Goal: Task Accomplishment & Management: Use online tool/utility

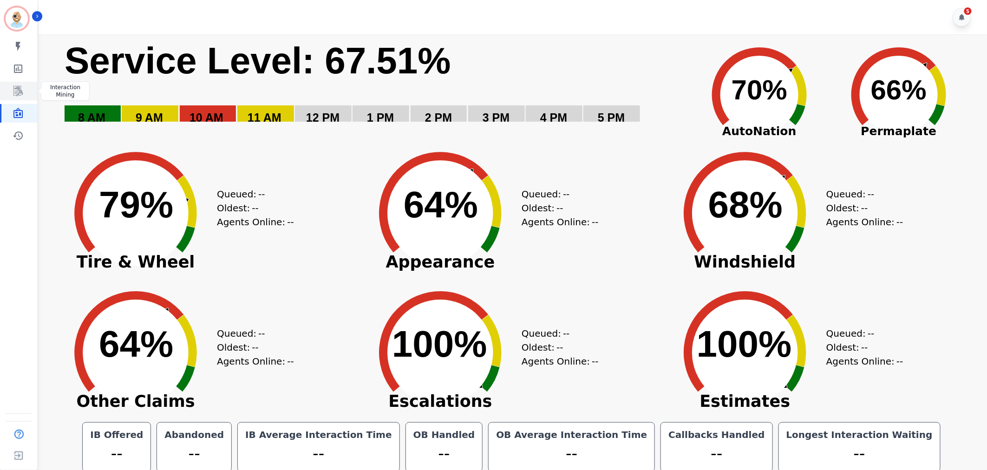
click at [17, 94] on icon "Sidebar" at bounding box center [18, 91] width 7 height 9
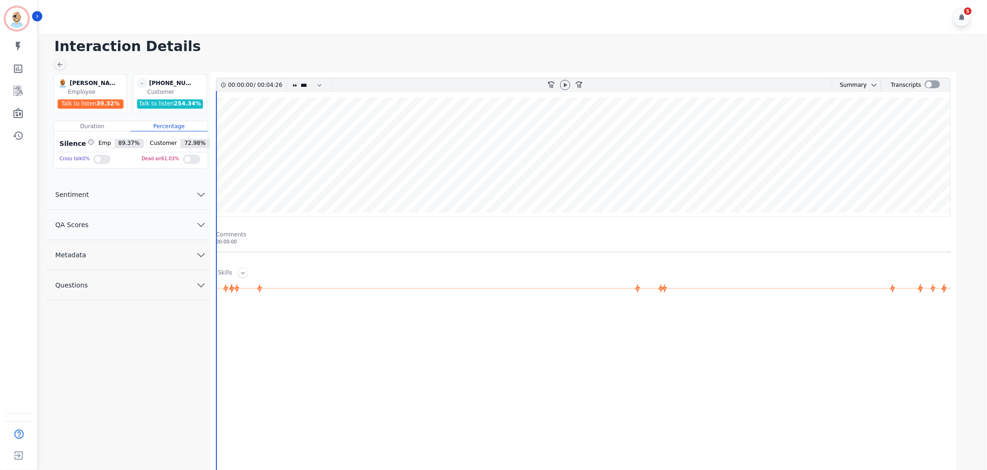
click at [140, 225] on button "QA Scores" at bounding box center [129, 225] width 163 height 30
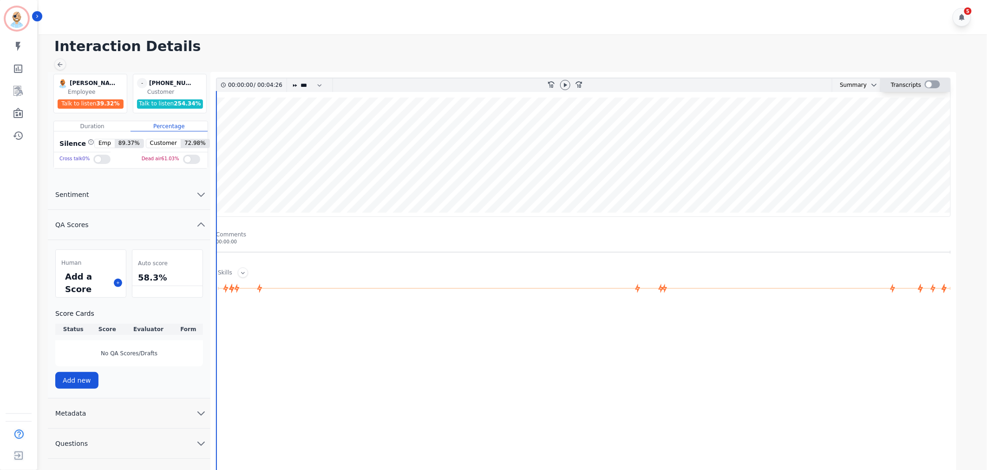
click at [930, 80] on div at bounding box center [932, 85] width 15 height 13
click at [930, 87] on div at bounding box center [932, 84] width 15 height 8
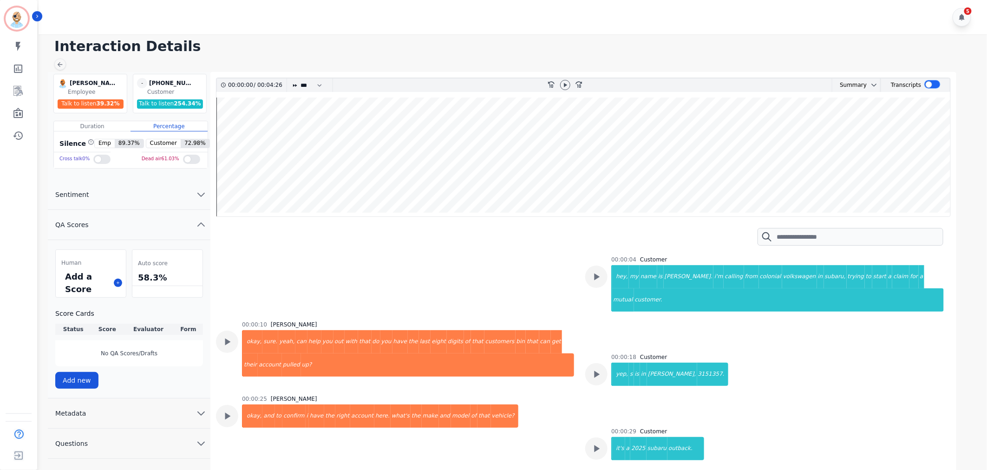
scroll to position [52, 0]
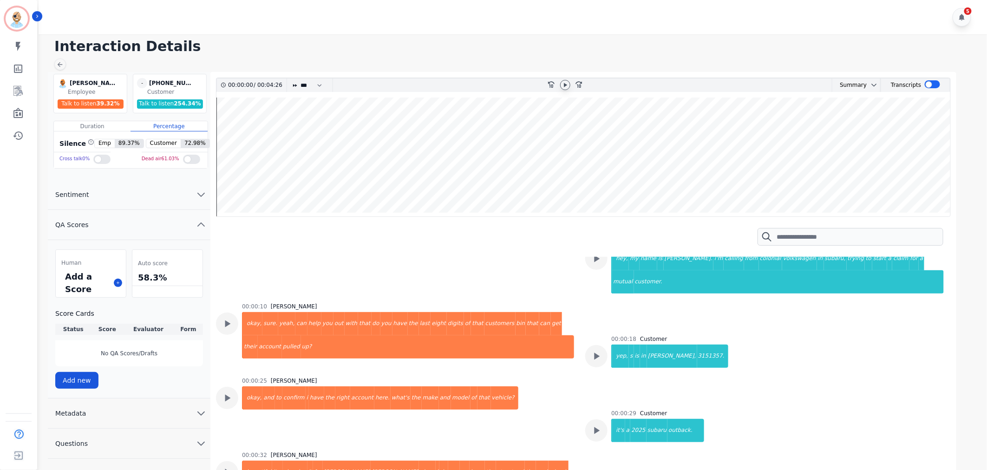
click at [567, 85] on icon at bounding box center [565, 85] width 3 height 4
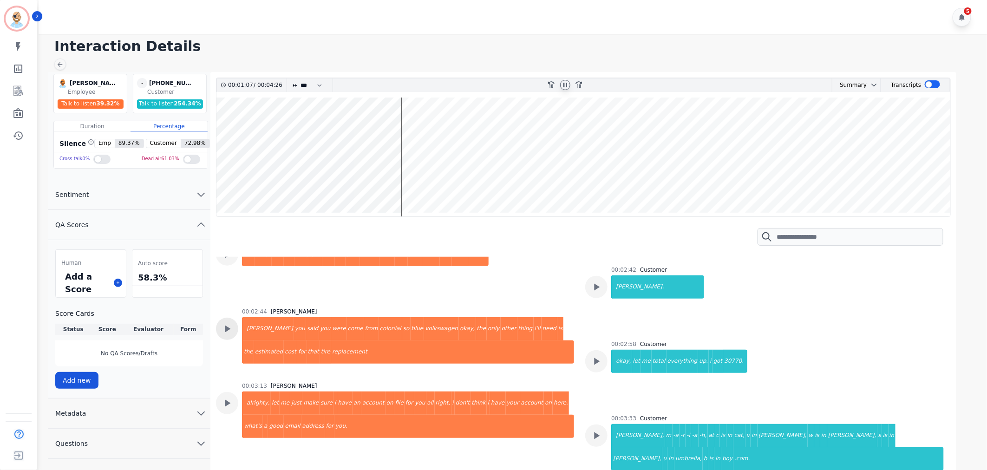
scroll to position [877, 0]
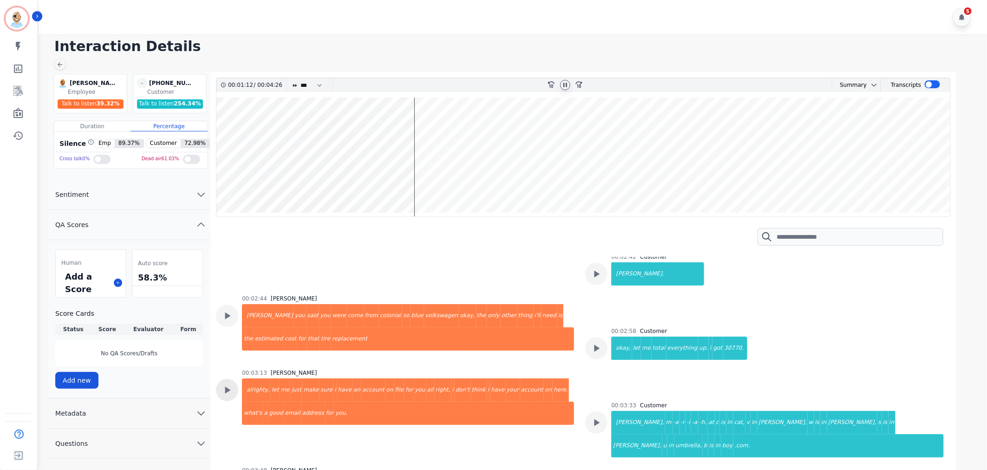
click at [225, 387] on icon at bounding box center [228, 390] width 6 height 7
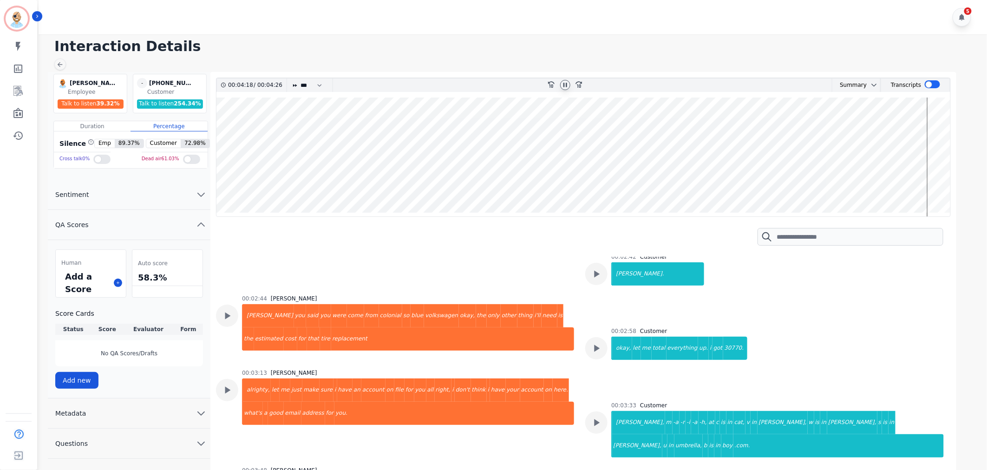
click at [564, 84] on icon at bounding box center [566, 85] width 4 height 4
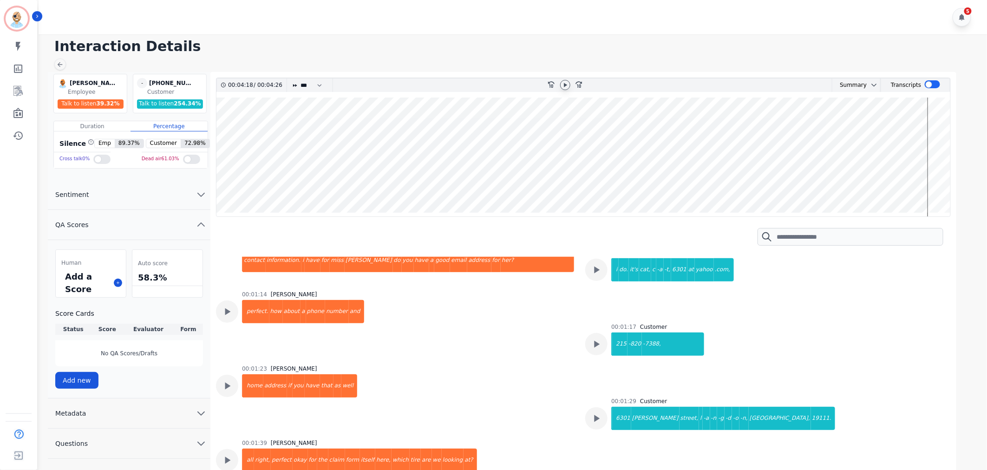
scroll to position [0, 0]
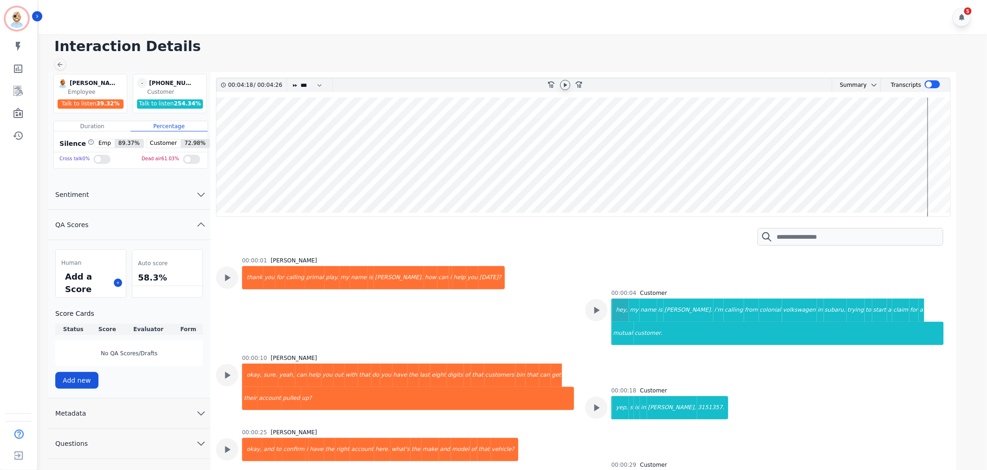
click at [612, 308] on div "hey," at bounding box center [620, 310] width 17 height 23
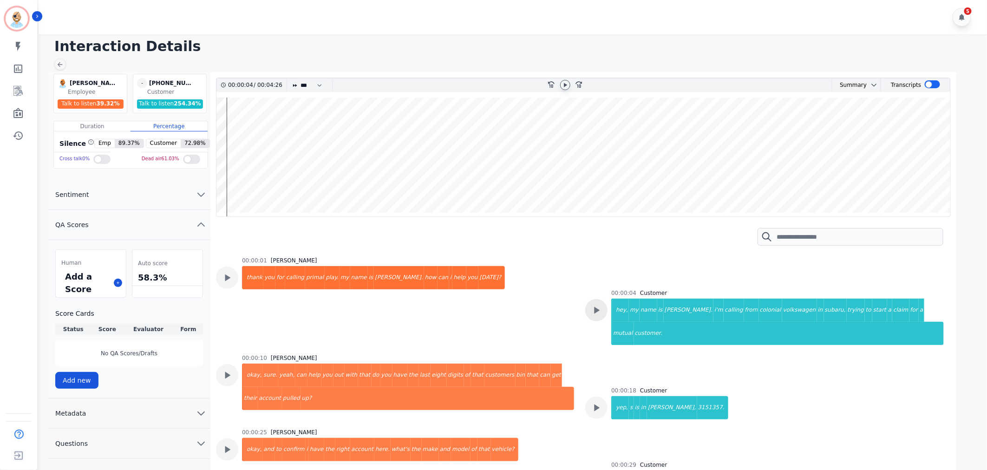
click at [601, 309] on icon at bounding box center [596, 310] width 12 height 12
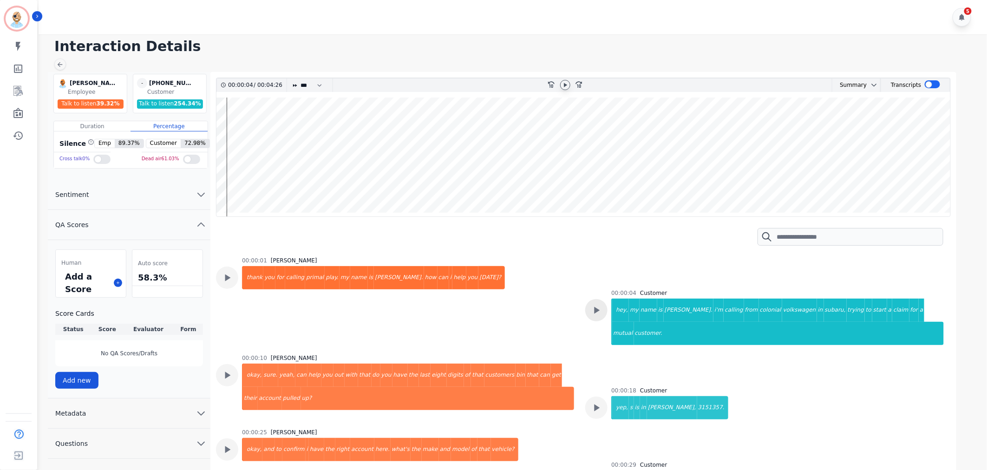
click at [595, 309] on icon at bounding box center [598, 310] width 6 height 7
click at [565, 85] on icon at bounding box center [565, 85] width 3 height 4
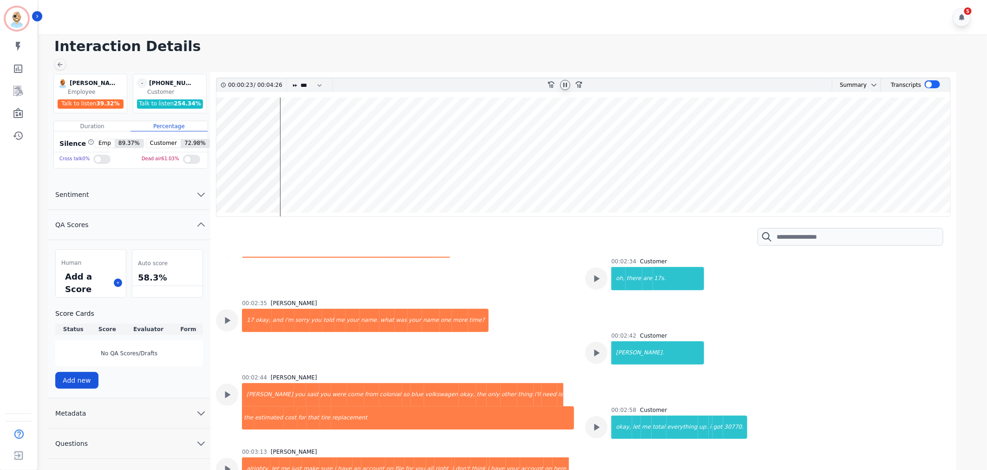
scroll to position [826, 0]
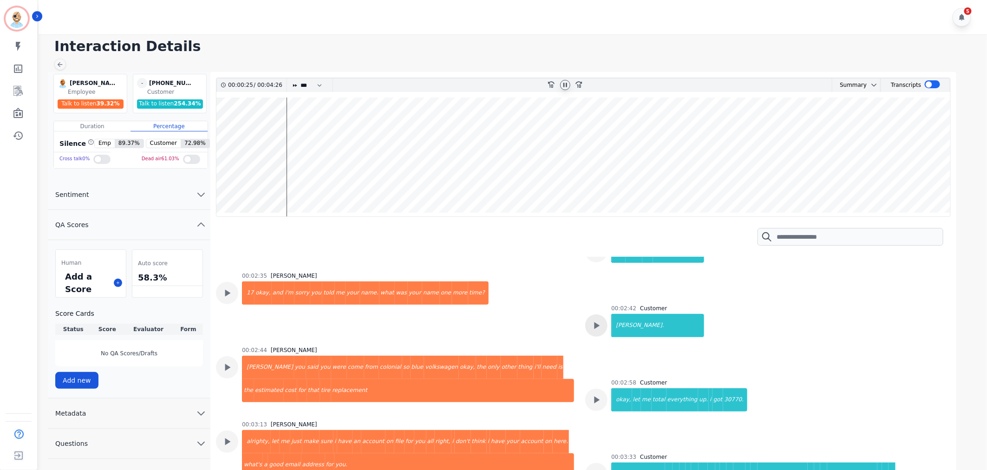
click at [600, 320] on icon at bounding box center [596, 326] width 12 height 12
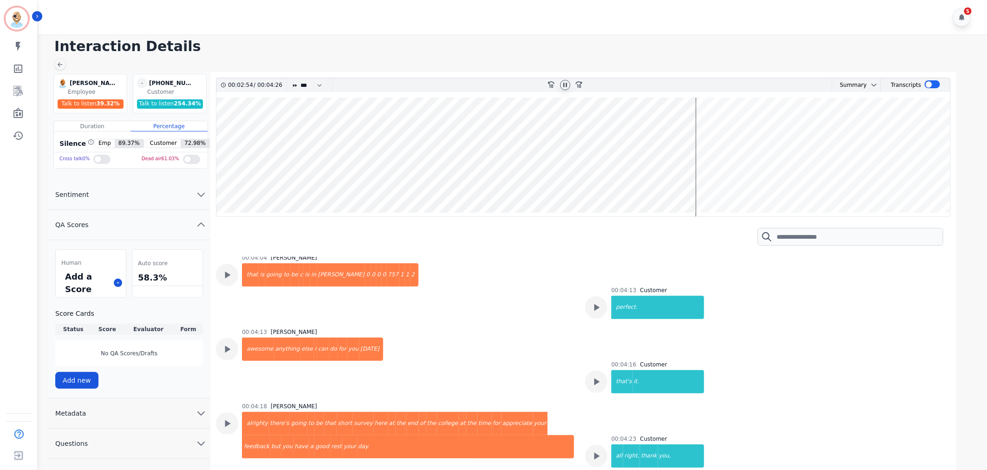
scroll to position [1219, 0]
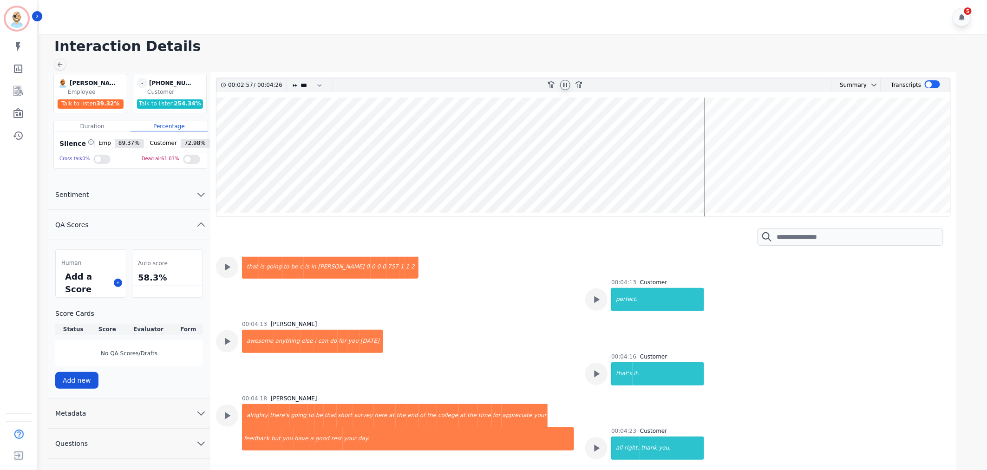
click at [565, 85] on icon at bounding box center [565, 84] width 7 height 7
click at [472, 12] on div "5" at bounding box center [514, 17] width 951 height 34
click at [13, 65] on icon "Sidebar" at bounding box center [18, 68] width 11 height 11
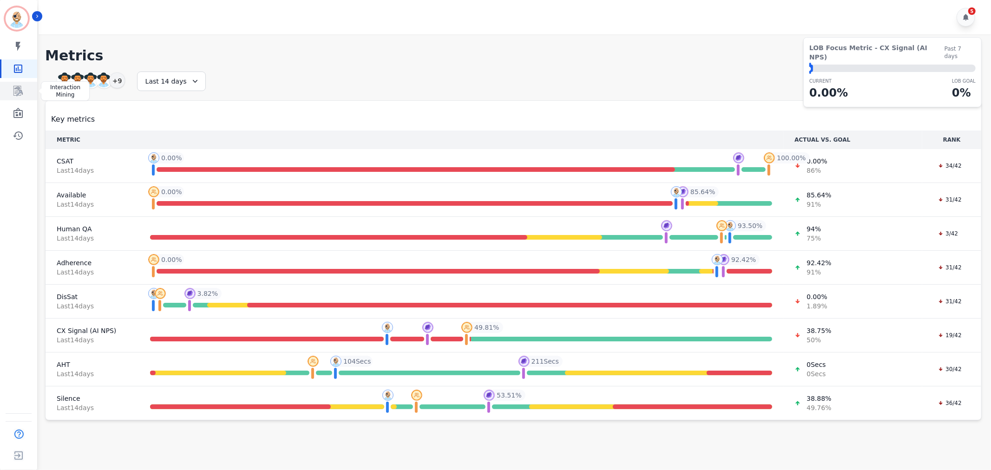
click at [22, 92] on icon "Sidebar" at bounding box center [18, 90] width 11 height 11
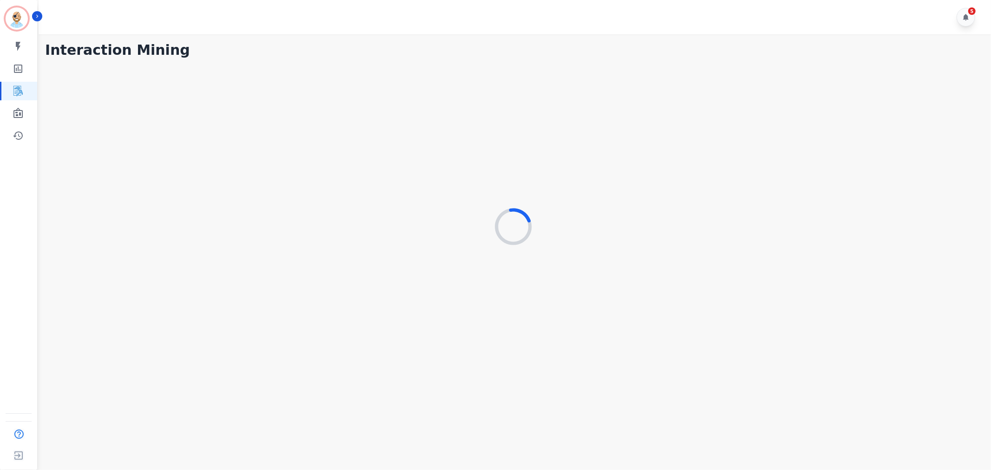
click at [20, 103] on div "My skills My Metrics Interaction Mining Wall Board Coaching History" at bounding box center [18, 91] width 37 height 108
click at [20, 111] on icon "Sidebar" at bounding box center [17, 113] width 9 height 10
